Goal: Information Seeking & Learning: Learn about a topic

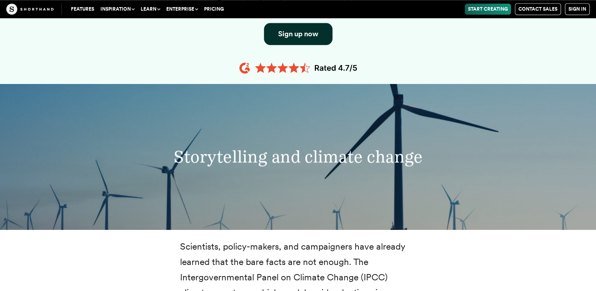
scroll to position [812, 0]
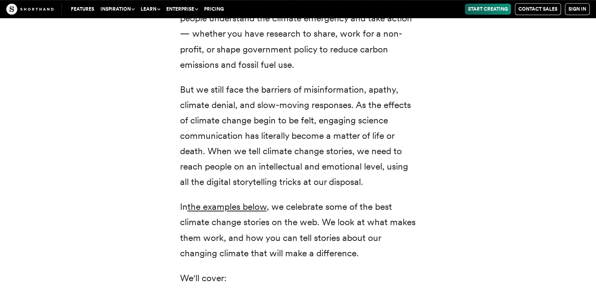
scroll to position [407, 0]
drag, startPoint x: 0, startPoint y: 0, endPoint x: 161, endPoint y: 194, distance: 251.7
click at [161, 194] on div "Climate change: two small words that represent a radical transformation of our …" at bounding box center [298, 80] width 536 height 553
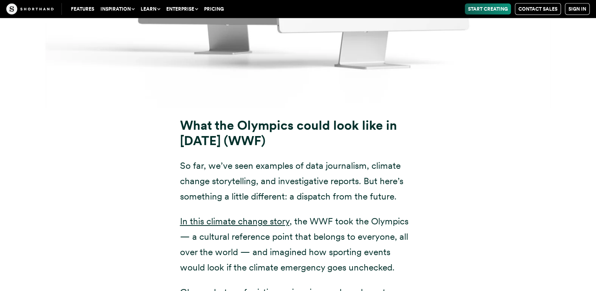
scroll to position [8264, 0]
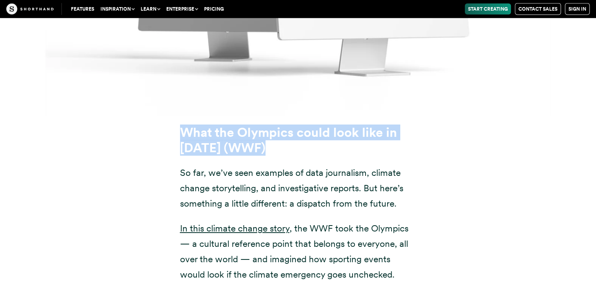
drag, startPoint x: 178, startPoint y: 84, endPoint x: 269, endPoint y: 102, distance: 93.2
click at [269, 125] on div "What the Olympics could look like in 2048 (WWF) So far, we’ve seen examples of …" at bounding box center [298, 290] width 268 height 330
drag, startPoint x: 269, startPoint y: 102, endPoint x: 225, endPoint y: 95, distance: 44.4
click at [225, 124] on strong "What the Olympics could look like in [DATE]" at bounding box center [288, 139] width 217 height 31
copy h3 "What the Olympics could look like in 2048 (WWF)"
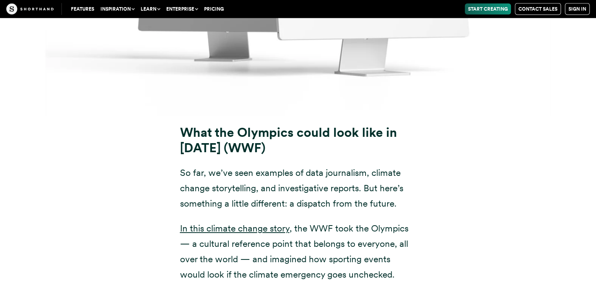
click at [282, 165] on p "So far, we’ve seen examples of data journalism, climate change storytelling, an…" at bounding box center [298, 188] width 236 height 46
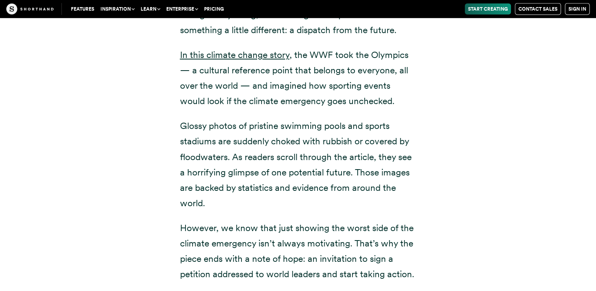
scroll to position [8438, 0]
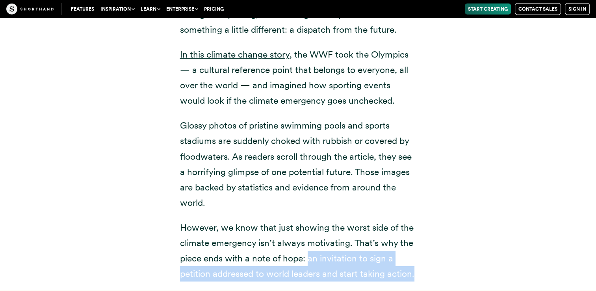
drag, startPoint x: 309, startPoint y: 215, endPoint x: 435, endPoint y: 243, distance: 129.0
click at [435, 243] on div "What the Olympics could look like in 2048 (WWF) So far, we’ve seen examples of …" at bounding box center [298, 116] width 536 height 349
copy p "an invitation to sign a petition addressed to world leaders and start taking ac…"
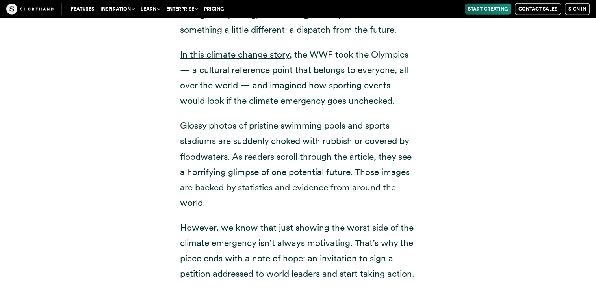
click at [272, 135] on p "Glossy photos of pristine swimming pools and sports stadiums are suddenly choke…" at bounding box center [298, 164] width 236 height 93
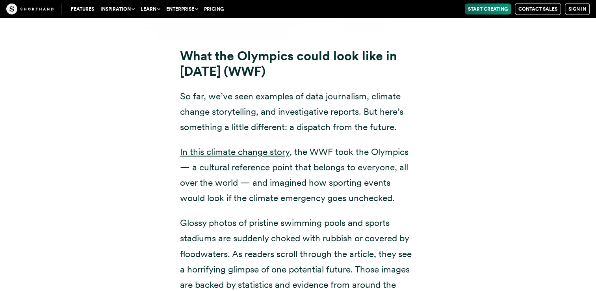
scroll to position [8328, 0]
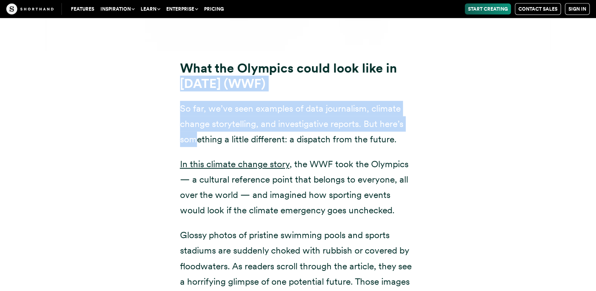
drag, startPoint x: 173, startPoint y: 39, endPoint x: 199, endPoint y: 101, distance: 67.2
click at [199, 101] on div "What the Olympics could look like in 2048 (WWF) So far, we’ve seen examples of …" at bounding box center [298, 226] width 268 height 330
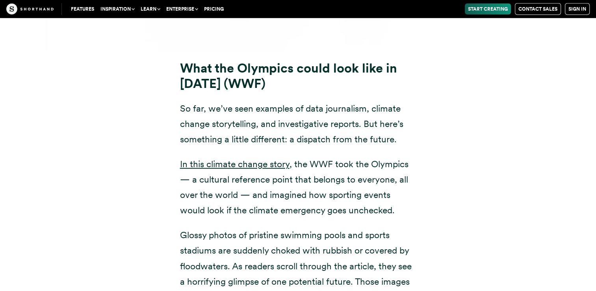
drag, startPoint x: 199, startPoint y: 101, endPoint x: 143, endPoint y: 117, distance: 58.3
click at [143, 117] on div "What the Olympics could look like in 2048 (WWF) So far, we’ve seen examples of …" at bounding box center [298, 225] width 536 height 349
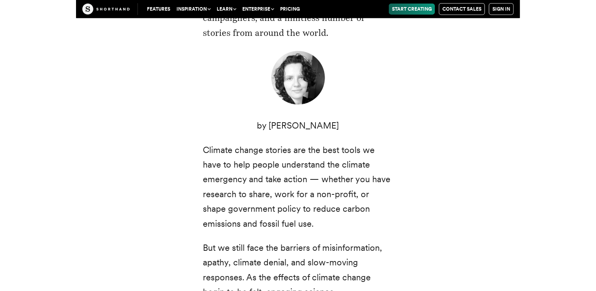
scroll to position [254, 0]
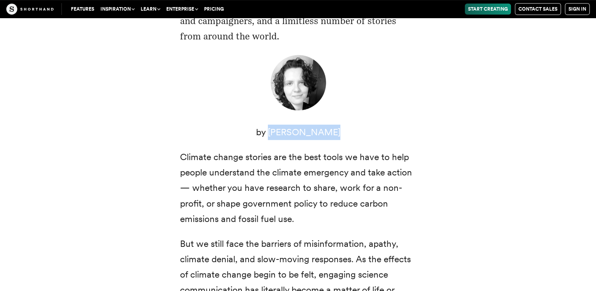
drag, startPoint x: 332, startPoint y: 133, endPoint x: 276, endPoint y: 134, distance: 56.7
click at [276, 134] on p "by [PERSON_NAME]" at bounding box center [298, 131] width 236 height 15
drag, startPoint x: 276, startPoint y: 134, endPoint x: 318, endPoint y: 133, distance: 42.5
copy p "Corinna Keefe"
click at [227, 132] on p "by [PERSON_NAME]" at bounding box center [298, 131] width 236 height 15
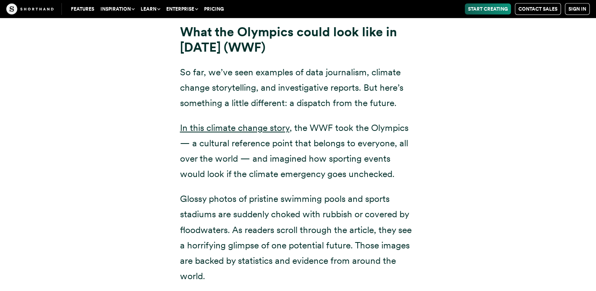
scroll to position [8364, 0]
